Goal: Transaction & Acquisition: Purchase product/service

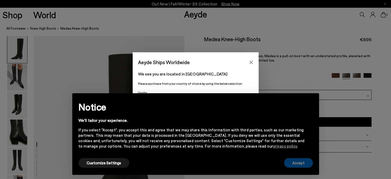
click at [301, 162] on button "Accept" at bounding box center [298, 163] width 29 height 10
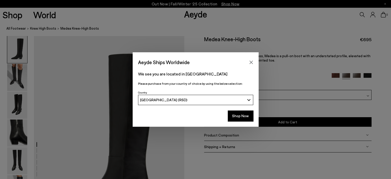
click at [216, 98] on div "[GEOGRAPHIC_DATA] (RSD)" at bounding box center [192, 99] width 105 height 4
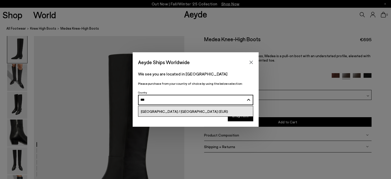
type input "***"
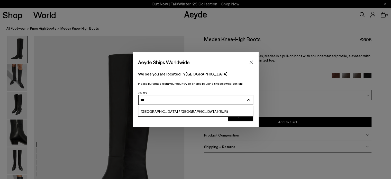
click at [200, 107] on link "[GEOGRAPHIC_DATA] / [GEOGRAPHIC_DATA] (EUR)" at bounding box center [195, 111] width 115 height 10
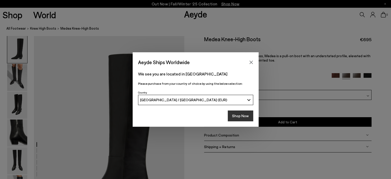
click at [244, 119] on button "Shop Now" at bounding box center [240, 115] width 25 height 11
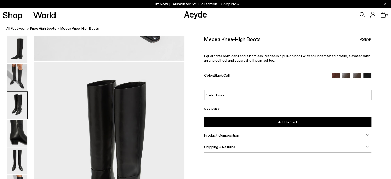
scroll to position [437, 0]
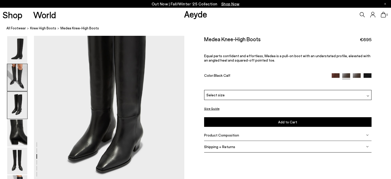
click at [19, 76] on img at bounding box center [17, 77] width 20 height 27
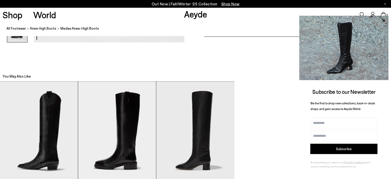
scroll to position [1153, 0]
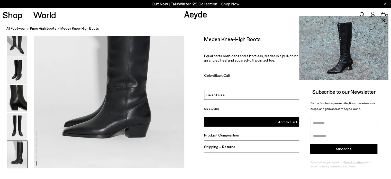
click at [26, 148] on img at bounding box center [17, 154] width 20 height 27
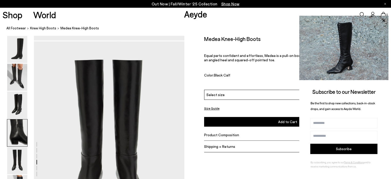
scroll to position [734, 0]
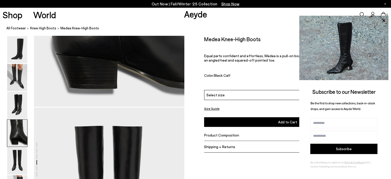
click at [265, 75] on div "Color: Black Calf" at bounding box center [265, 76] width 122 height 6
click at [274, 96] on div "Select size" at bounding box center [287, 95] width 167 height 10
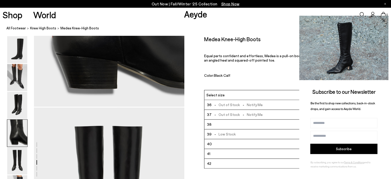
click at [386, 19] on icon at bounding box center [383, 20] width 7 height 7
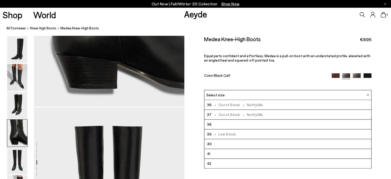
click at [336, 76] on img at bounding box center [336, 77] width 8 height 8
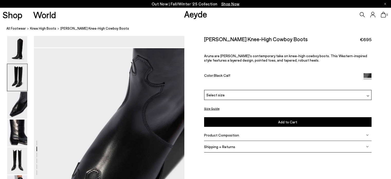
scroll to position [334, 0]
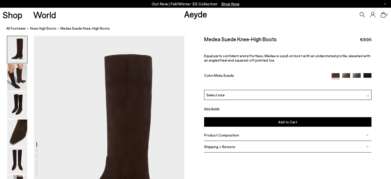
scroll to position [26, 0]
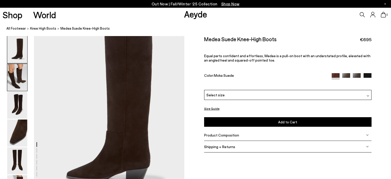
click at [23, 80] on img at bounding box center [17, 77] width 20 height 27
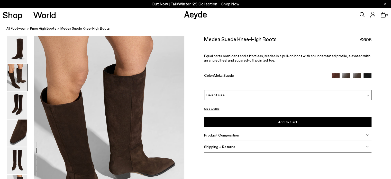
scroll to position [227, 0]
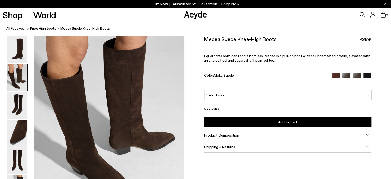
click at [355, 77] on img at bounding box center [357, 77] width 8 height 8
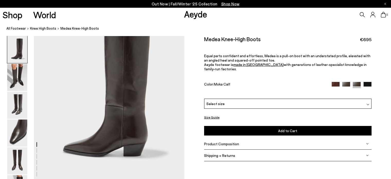
scroll to position [51, 0]
click at [349, 82] on img at bounding box center [346, 86] width 8 height 8
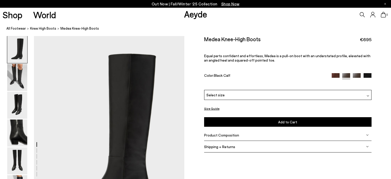
click at [236, 94] on div "Select size" at bounding box center [287, 95] width 167 height 10
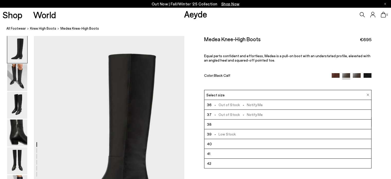
click at [235, 95] on div "Select size" at bounding box center [287, 95] width 167 height 10
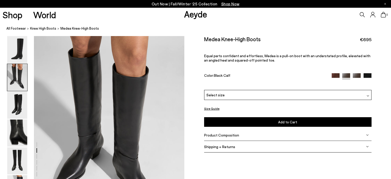
scroll to position [206, 0]
click at [365, 75] on img at bounding box center [367, 77] width 8 height 8
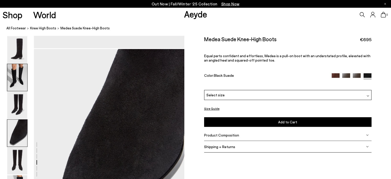
click at [11, 77] on img at bounding box center [17, 77] width 20 height 27
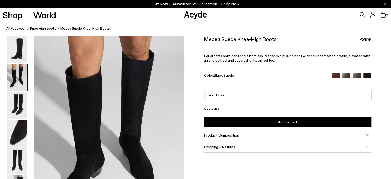
scroll to position [202, 0]
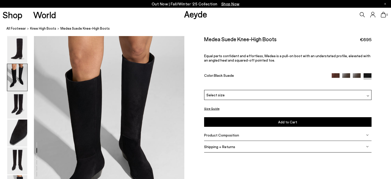
click at [347, 76] on img at bounding box center [346, 77] width 8 height 8
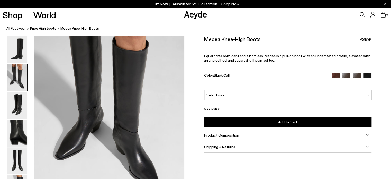
scroll to position [257, 0]
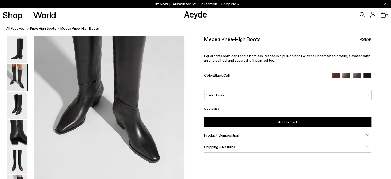
click at [258, 150] on div "Shipping + Returns" at bounding box center [287, 147] width 167 height 12
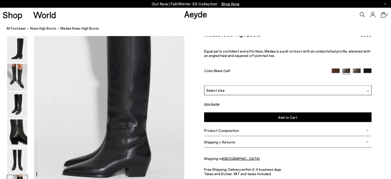
scroll to position [1036, 0]
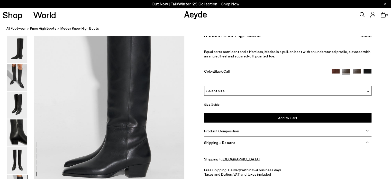
click at [265, 129] on div "Product Composition" at bounding box center [287, 131] width 167 height 12
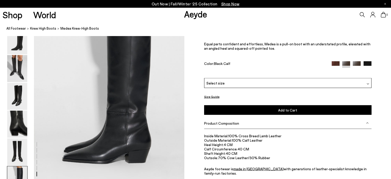
click at [216, 95] on button "Size Guide" at bounding box center [211, 96] width 15 height 6
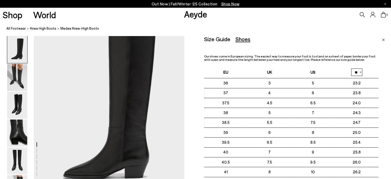
scroll to position [0, 0]
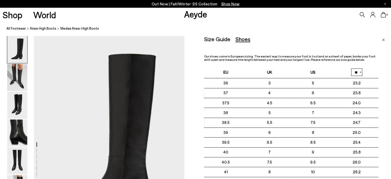
click at [382, 39] on img "Close" at bounding box center [383, 40] width 3 height 3
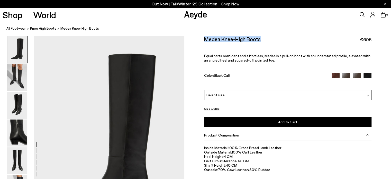
drag, startPoint x: 204, startPoint y: 40, endPoint x: 264, endPoint y: 41, distance: 60.1
click at [264, 41] on div "Medea Knee-High Boots €695" at bounding box center [287, 39] width 167 height 7
copy h2 "Medea Knee-High Boots"
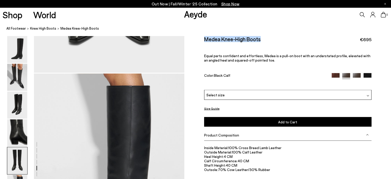
scroll to position [900, 0]
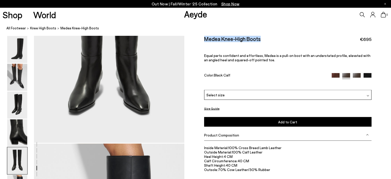
copy h2 "Medea Knee-High Boots"
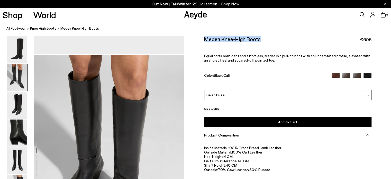
scroll to position [0, 0]
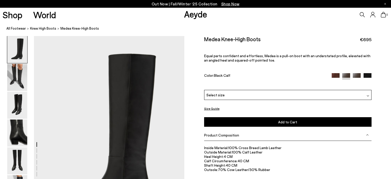
click at [103, 15] on div "Shop World Aeyde 0" at bounding box center [195, 15] width 391 height 14
click at [362, 16] on icon at bounding box center [362, 14] width 5 height 5
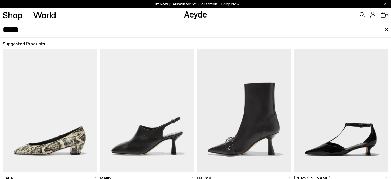
type input "*****"
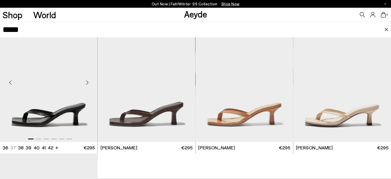
scroll to position [51, 0]
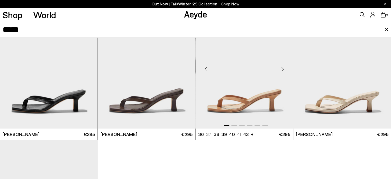
click at [240, 94] on img "1 / 6" at bounding box center [244, 67] width 97 height 123
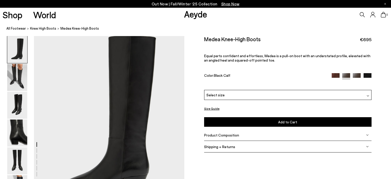
scroll to position [51, 0]
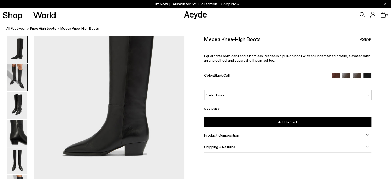
click at [23, 87] on img at bounding box center [17, 77] width 20 height 27
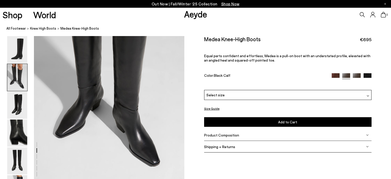
scroll to position [279, 0]
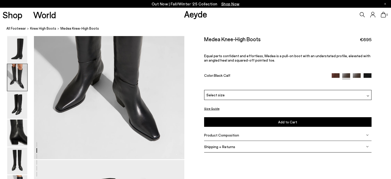
click at [381, 53] on div "Size Guide Shoes Belt Our shoes come in European sizing. The easiest way to mea…" at bounding box center [287, 97] width 207 height 122
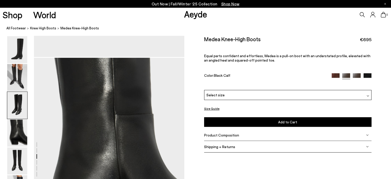
scroll to position [536, 0]
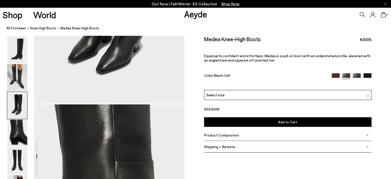
click at [360, 13] on icon at bounding box center [362, 14] width 5 height 5
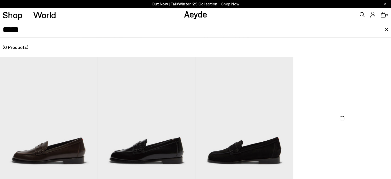
type input "*****"
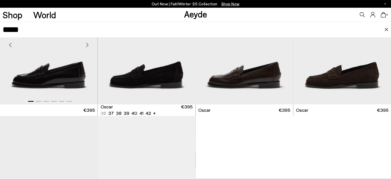
scroll to position [77, 0]
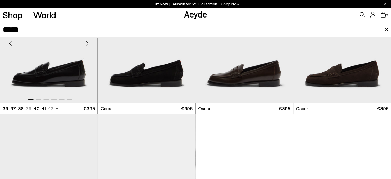
click at [38, 63] on img "1 / 6" at bounding box center [48, 41] width 97 height 123
click at [63, 72] on img "1 / 6" at bounding box center [48, 41] width 97 height 123
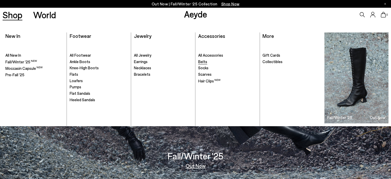
click at [202, 59] on span "Belts" at bounding box center [202, 61] width 9 height 5
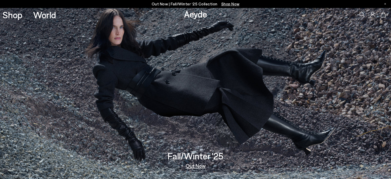
click at [162, 65] on img at bounding box center [195, 93] width 391 height 171
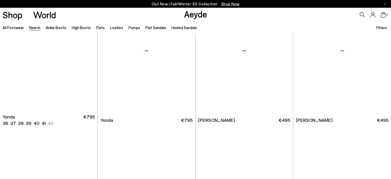
scroll to position [848, 0]
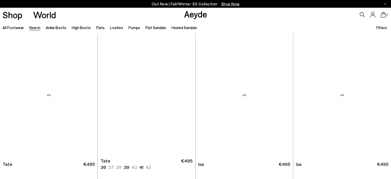
scroll to position [2596, 0]
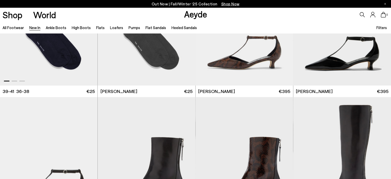
scroll to position [3984, 0]
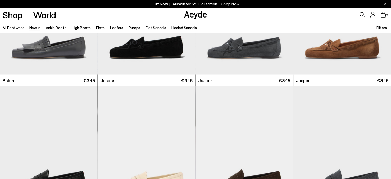
scroll to position [4986, 0]
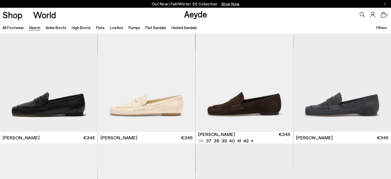
scroll to position [5269, 0]
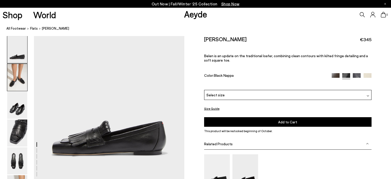
click at [16, 78] on img at bounding box center [17, 77] width 20 height 27
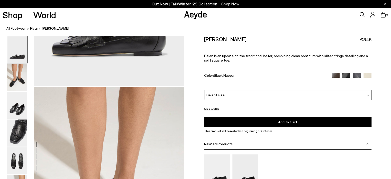
scroll to position [48, 0]
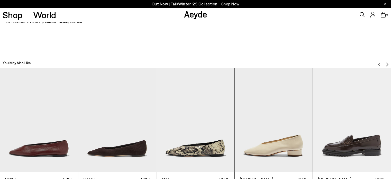
scroll to position [1208, 0]
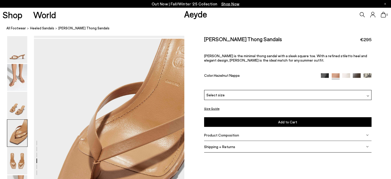
scroll to position [565, 0]
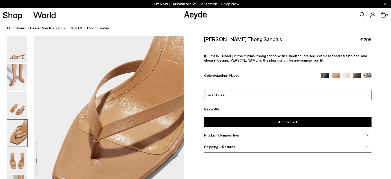
click at [327, 75] on img at bounding box center [325, 77] width 8 height 8
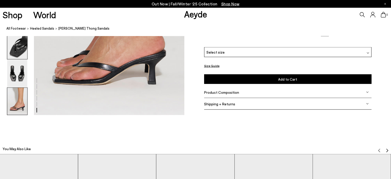
scroll to position [1079, 0]
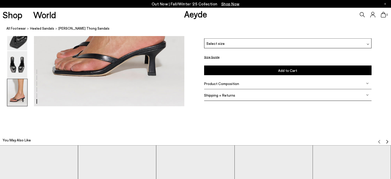
drag, startPoint x: 80, startPoint y: 66, endPoint x: 76, endPoint y: 68, distance: 4.8
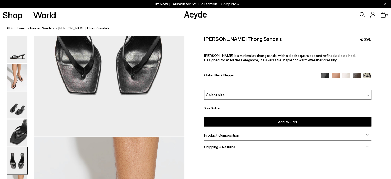
scroll to position [720, 0]
